Goal: Submit feedback/report problem

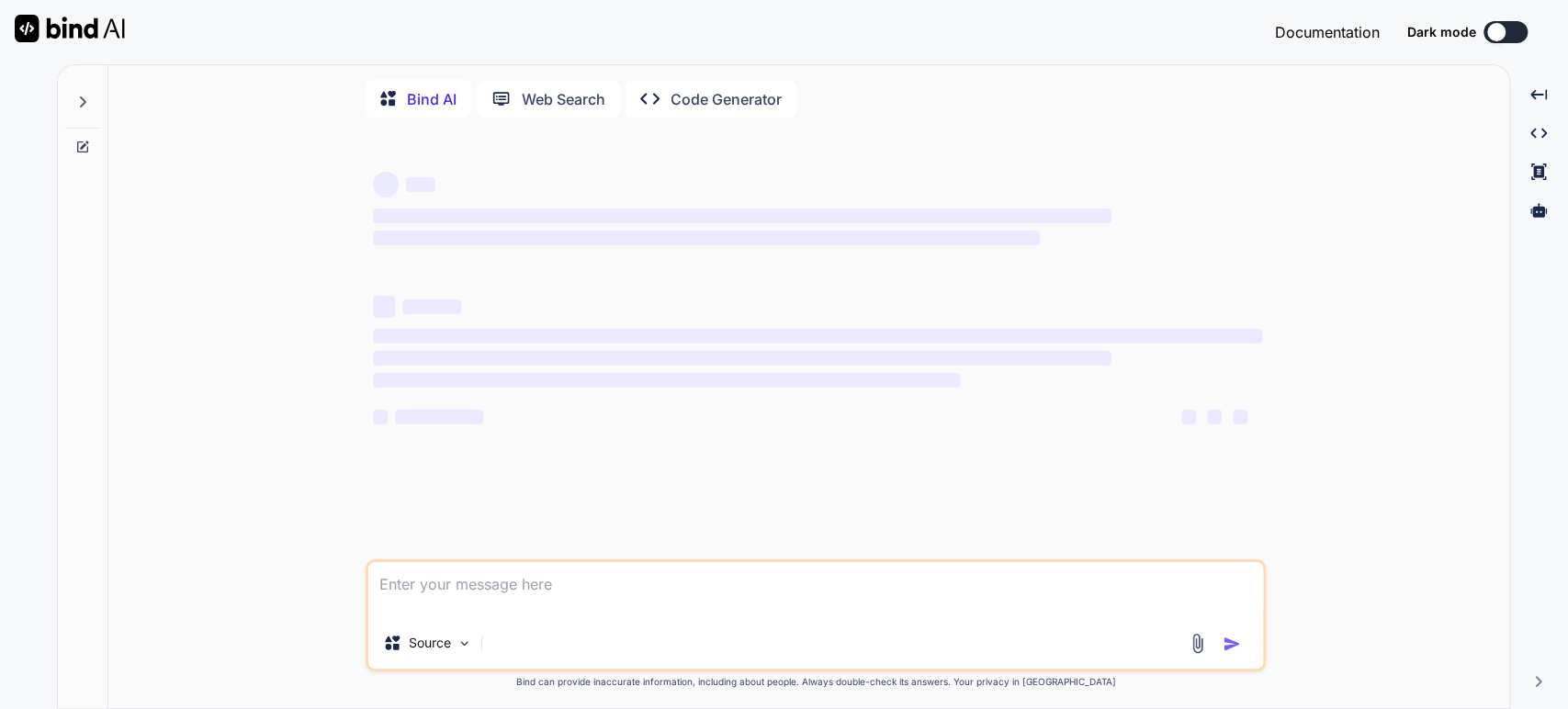
type textarea "i got these errors "./app/globals.css.webpack[javascript/auto]!=!./node_modules…"
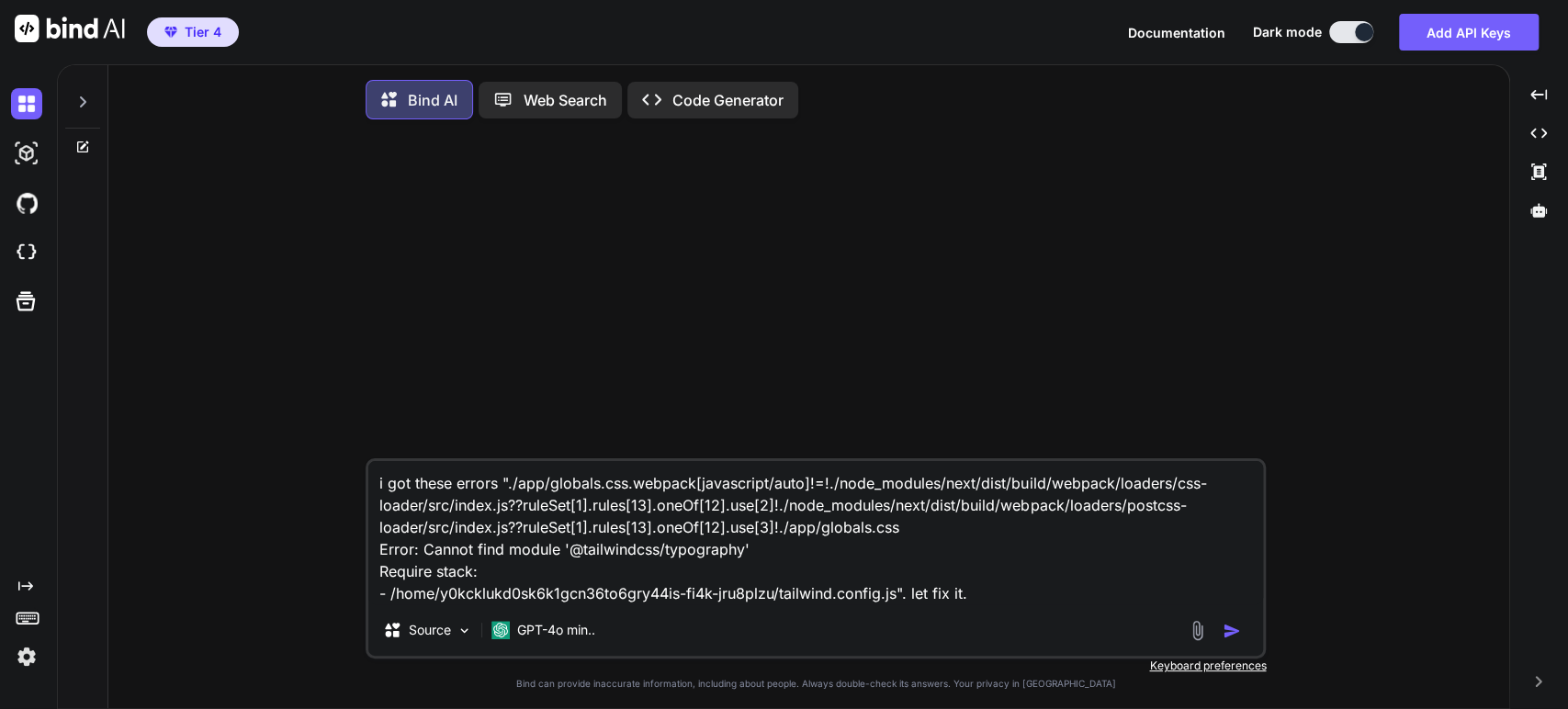
type textarea "x"
click at [24, 255] on img at bounding box center [26, 252] width 31 height 31
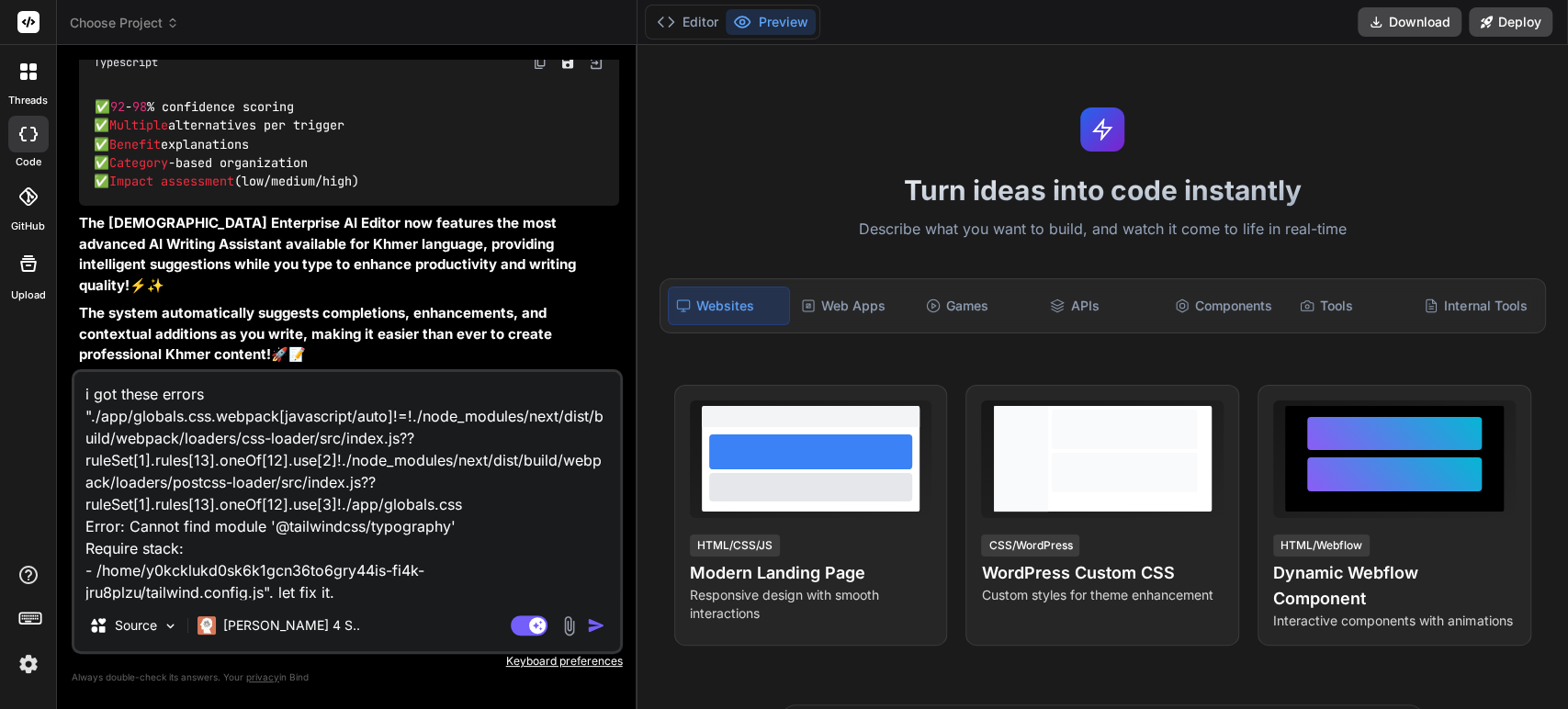
scroll to position [25934, 0]
click at [587, 630] on img "button" at bounding box center [596, 625] width 18 height 18
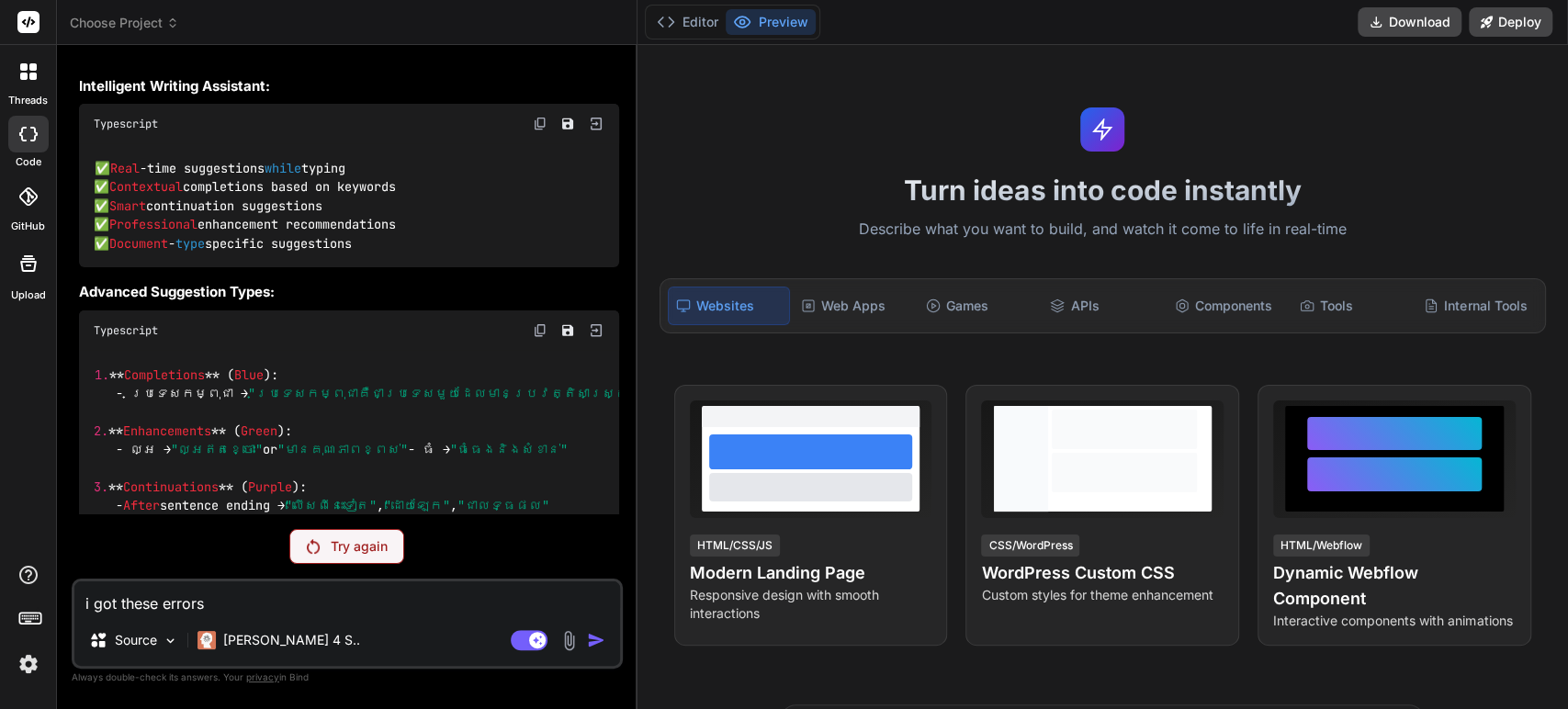
scroll to position [21965, 0]
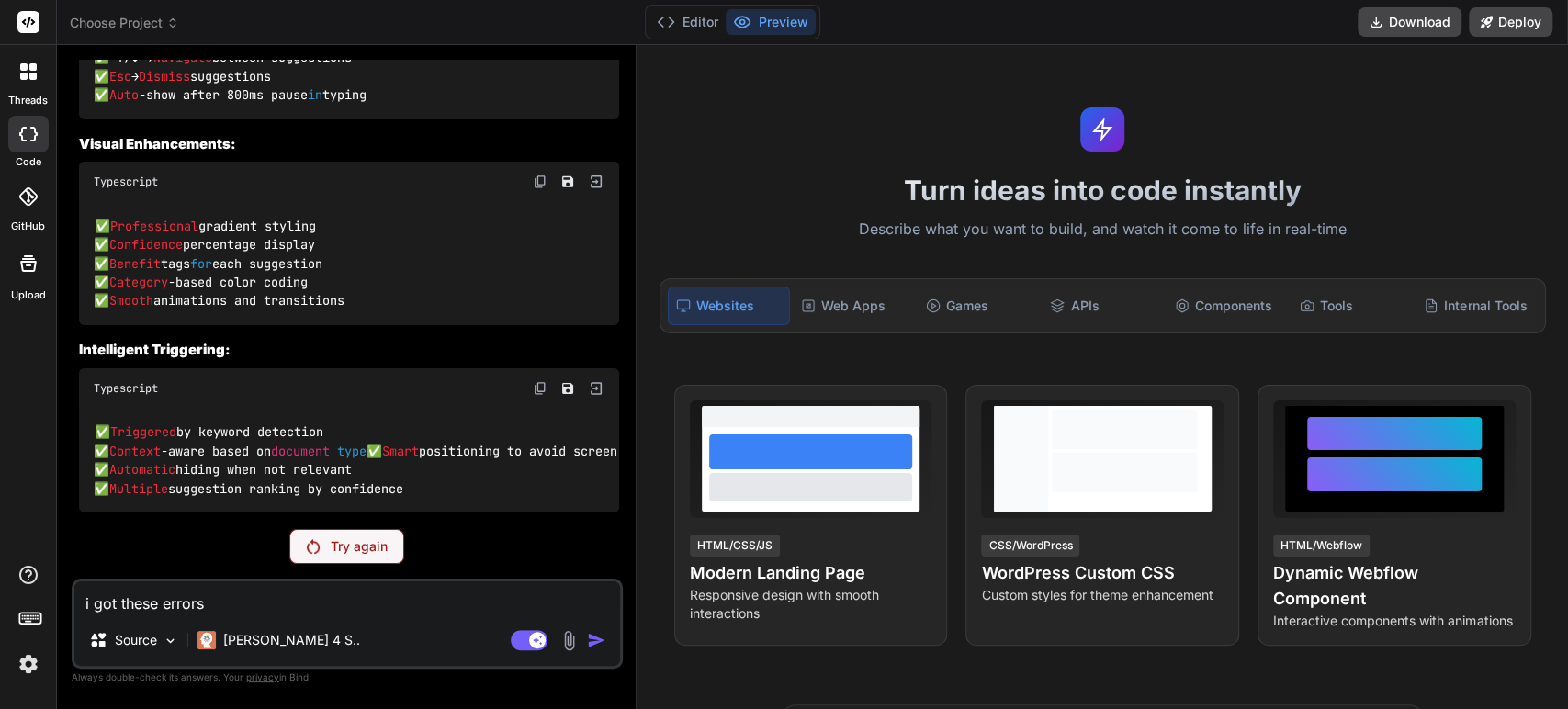
click at [361, 555] on p "Try again" at bounding box center [358, 546] width 57 height 18
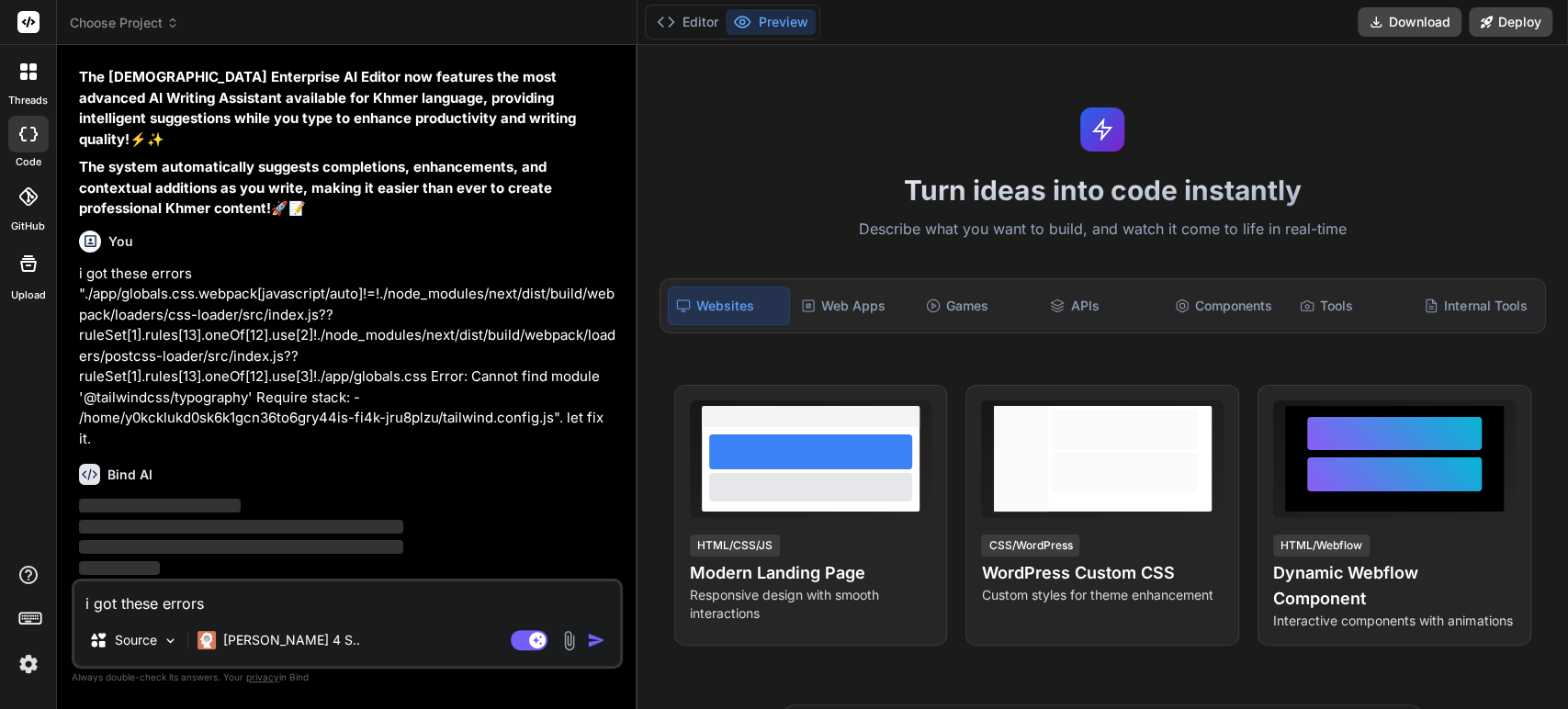
scroll to position [26003, 0]
type textarea "x"
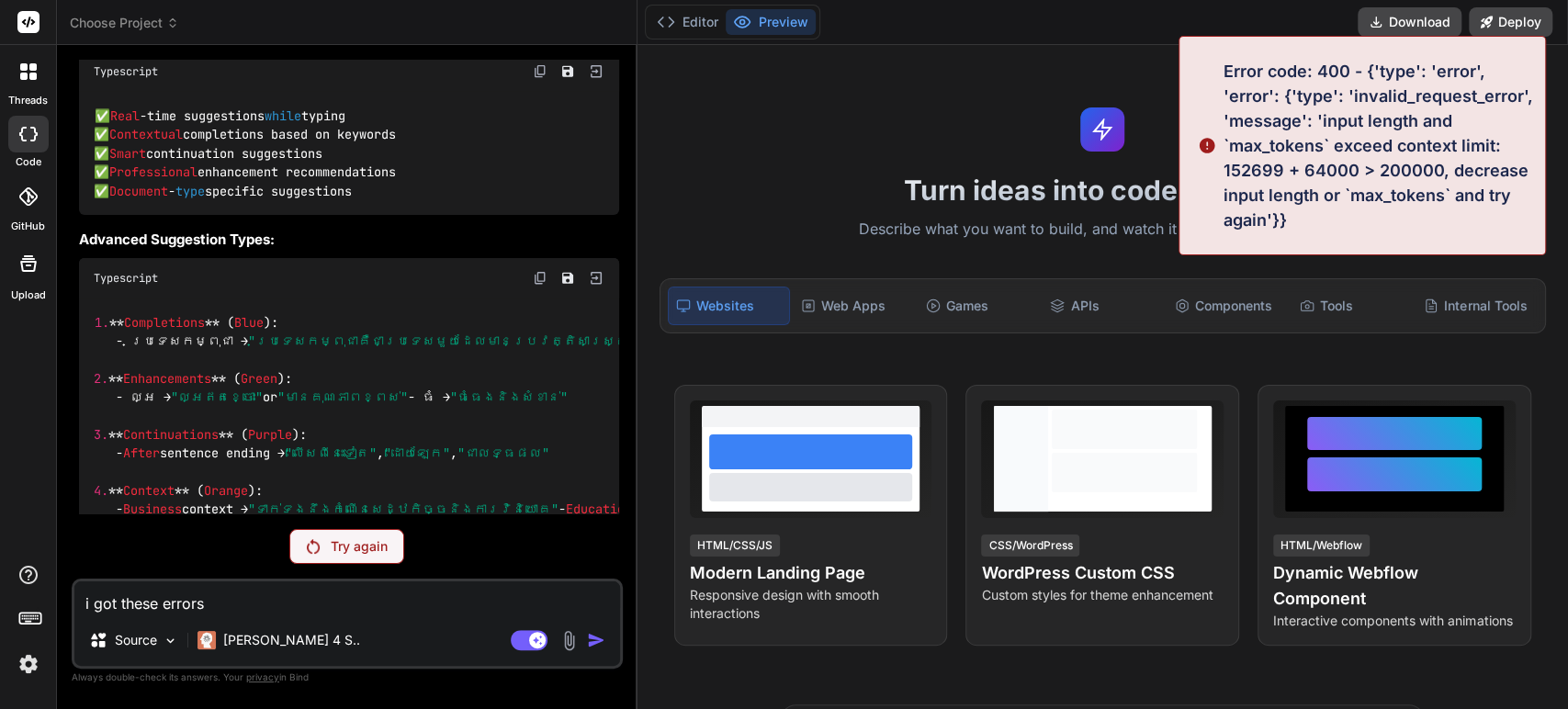
scroll to position [21965, 0]
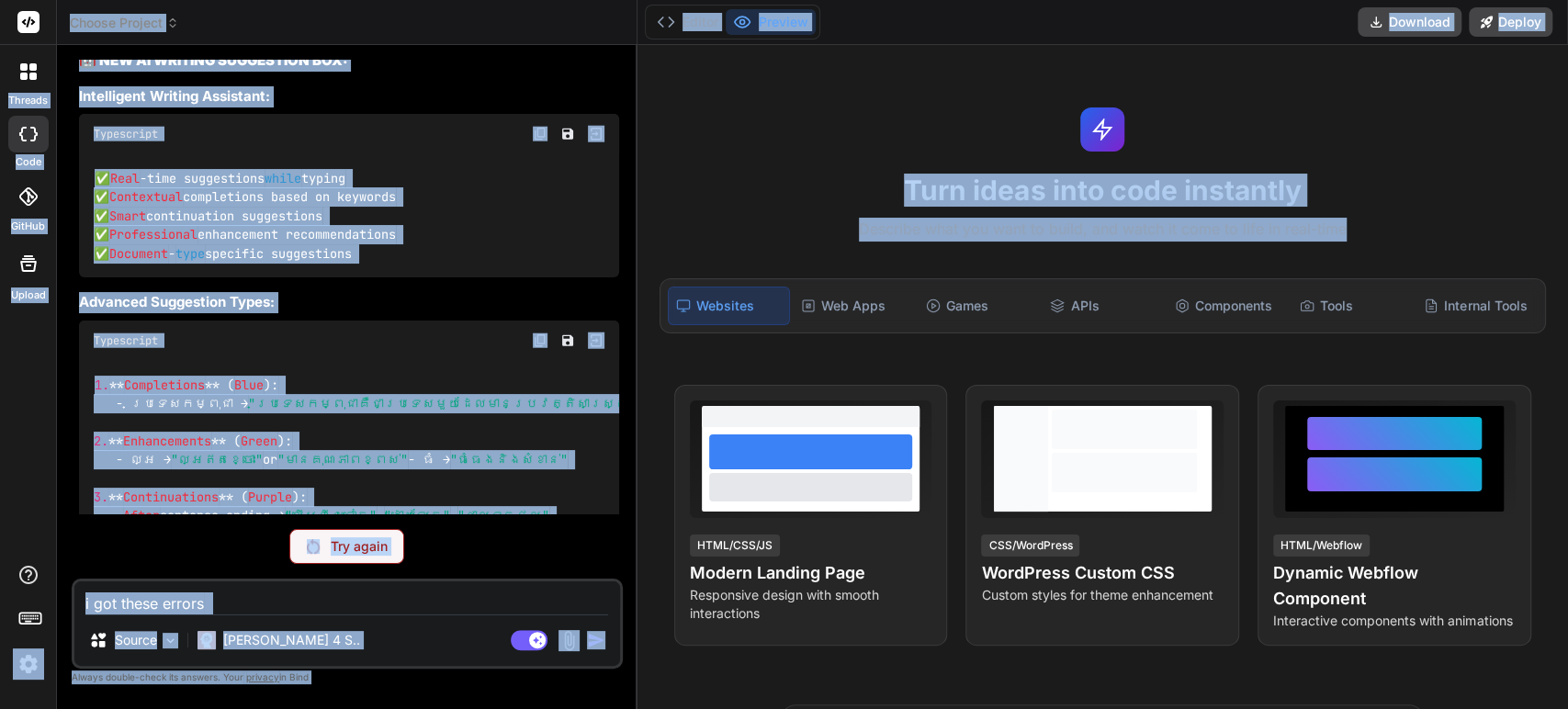
drag, startPoint x: 1296, startPoint y: 69, endPoint x: 1411, endPoint y: 216, distance: 186.6
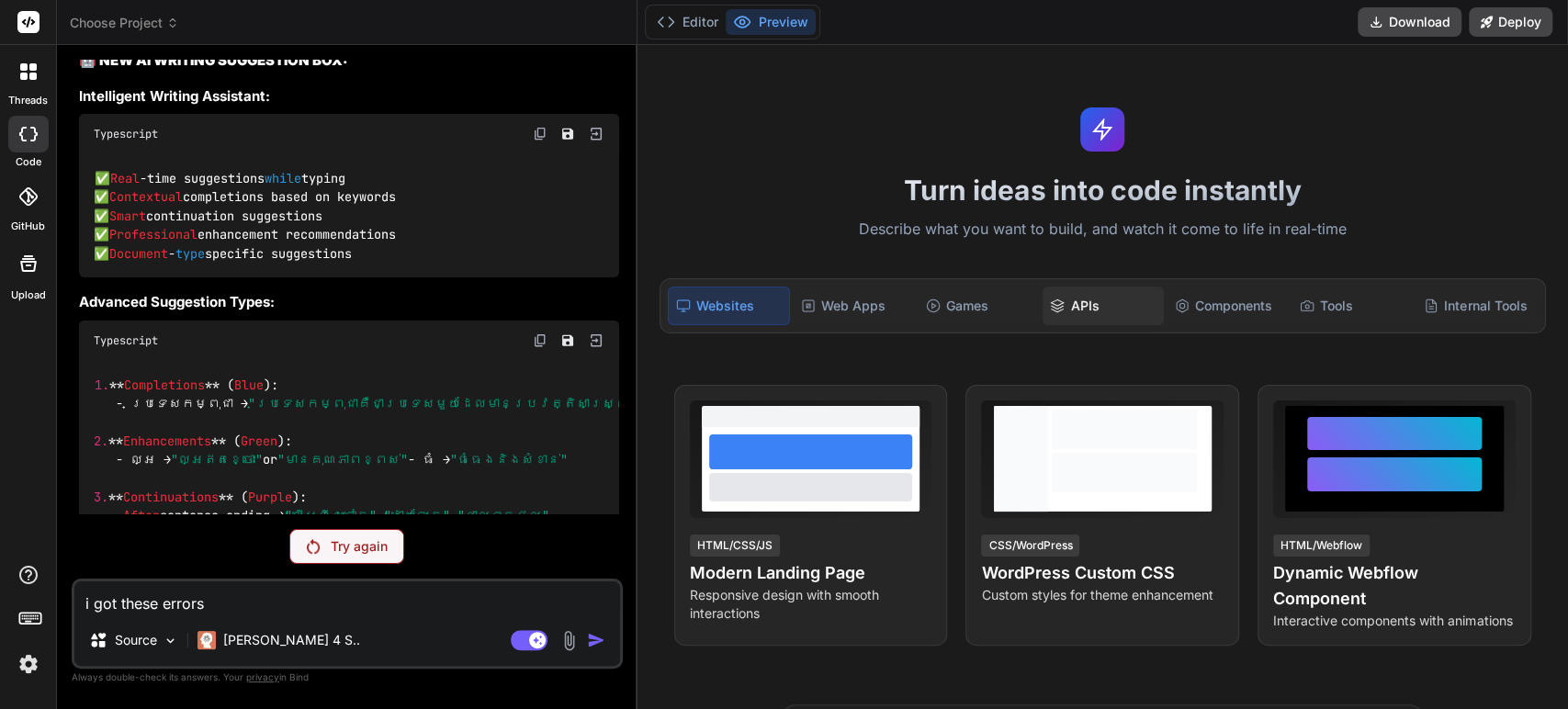
click at [1093, 299] on div "APIs" at bounding box center [1104, 306] width 122 height 39
